Goal: Check status

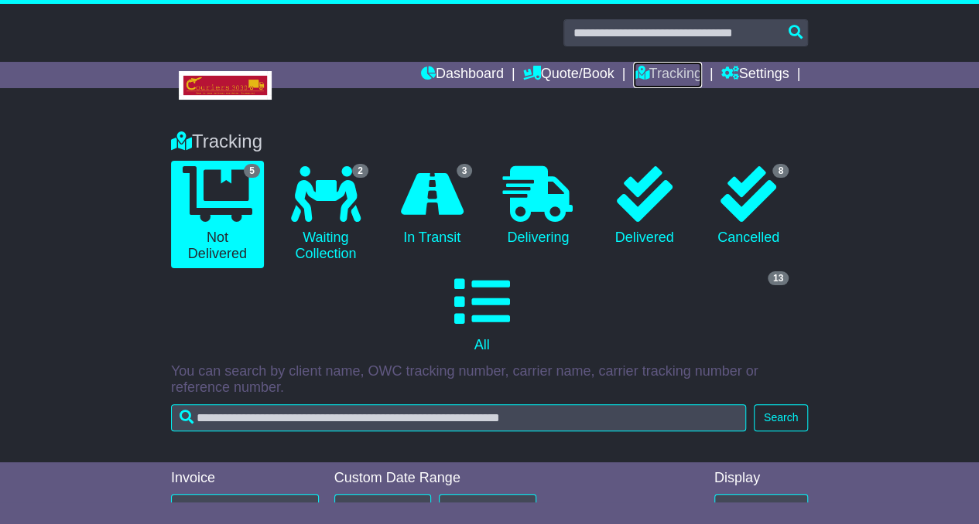
click at [640, 67] on icon at bounding box center [640, 73] width 15 height 14
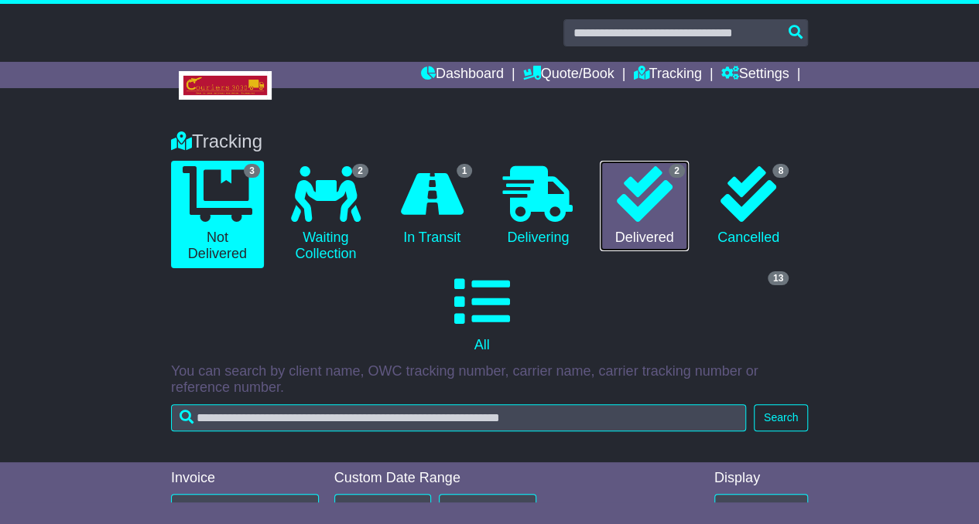
click at [685, 210] on link "2 Delivered" at bounding box center [644, 206] width 88 height 91
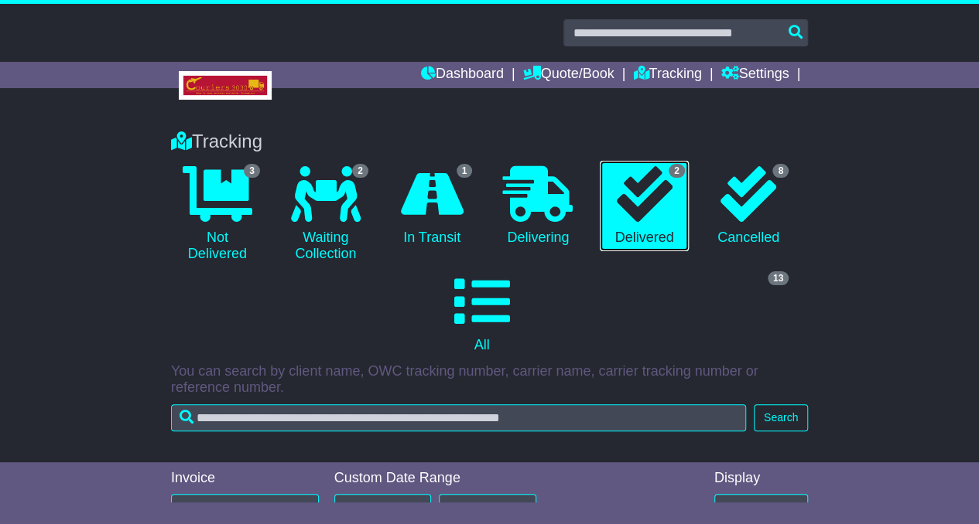
scroll to position [324, 0]
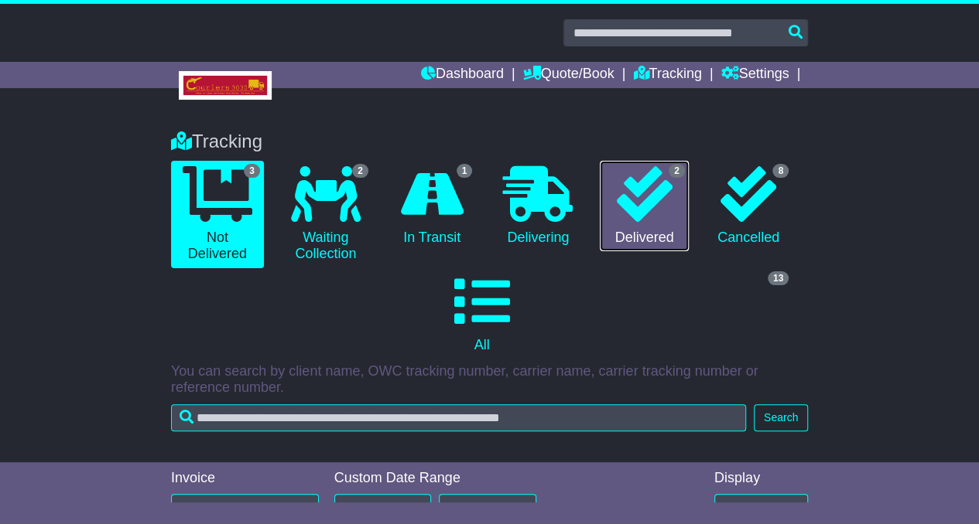
click at [643, 204] on icon at bounding box center [644, 194] width 56 height 56
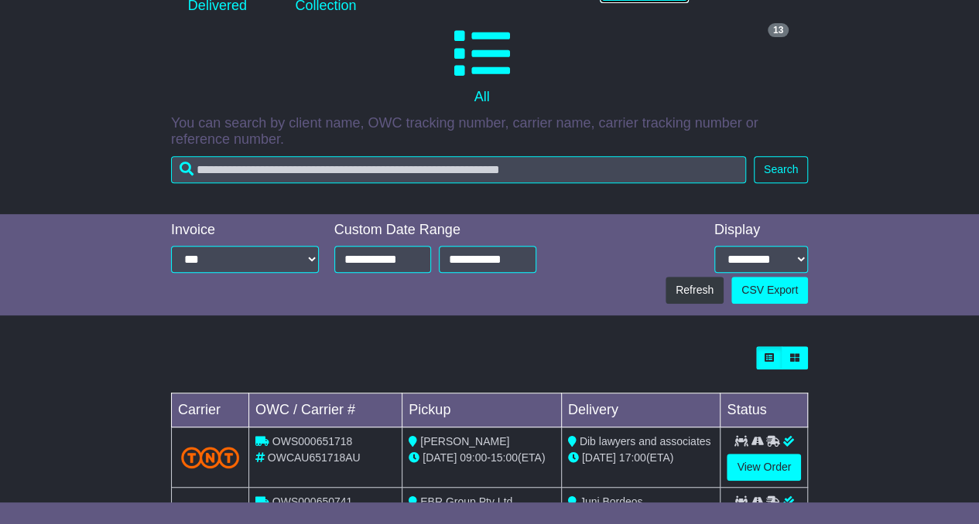
scroll to position [236, 0]
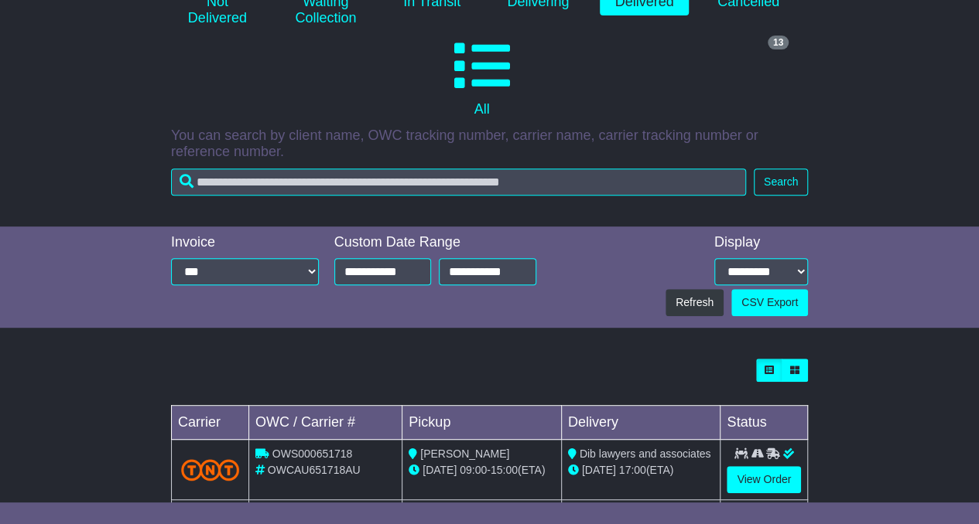
click at [599, 354] on div "Loading... No bookings found Carrier OWC / Carrier # Pickup Delivery Status OWS…" at bounding box center [489, 468] width 652 height 234
